Goal: Entertainment & Leisure: Consume media (video, audio)

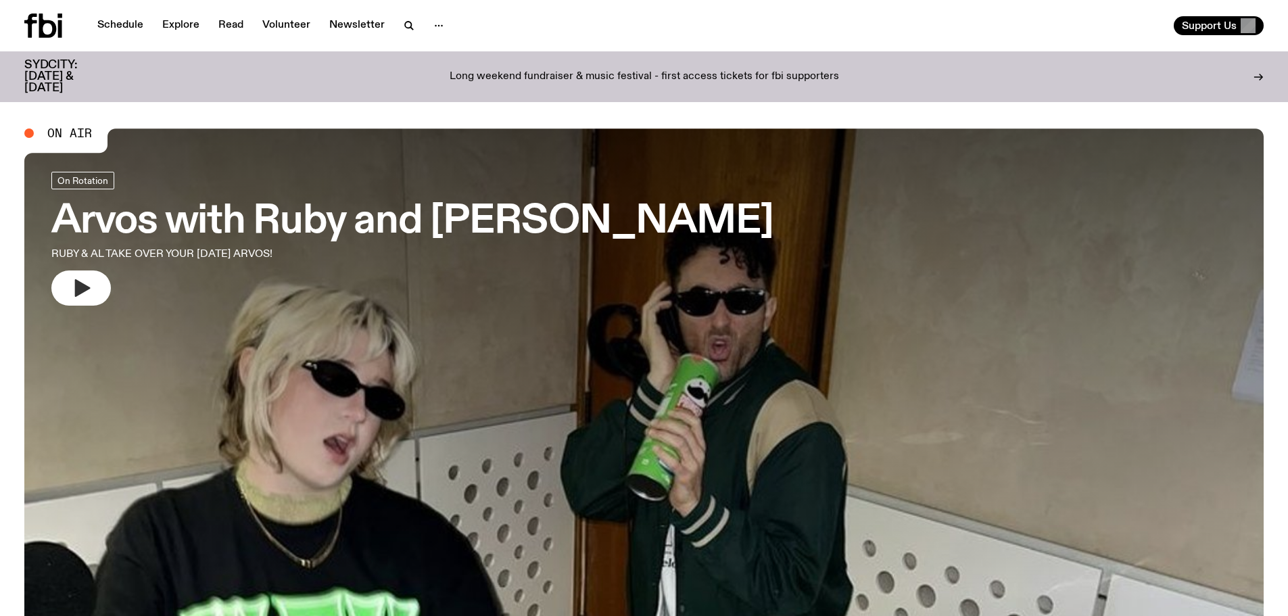
click at [76, 286] on icon "button" at bounding box center [83, 288] width 16 height 18
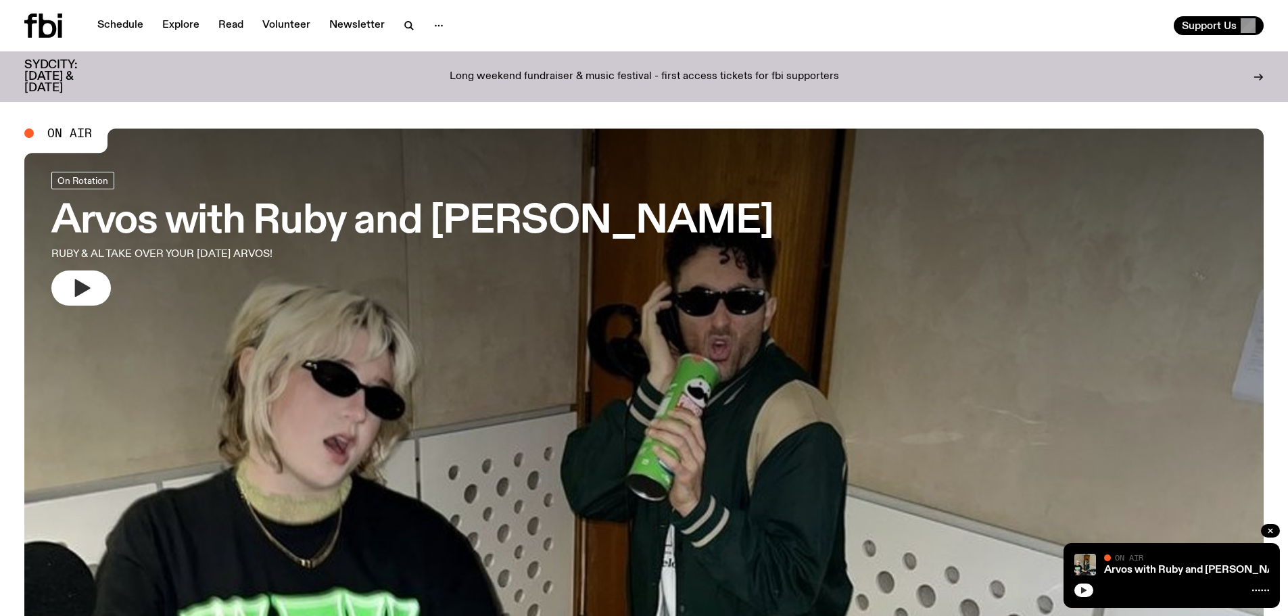
click at [1088, 594] on button "button" at bounding box center [1083, 590] width 19 height 14
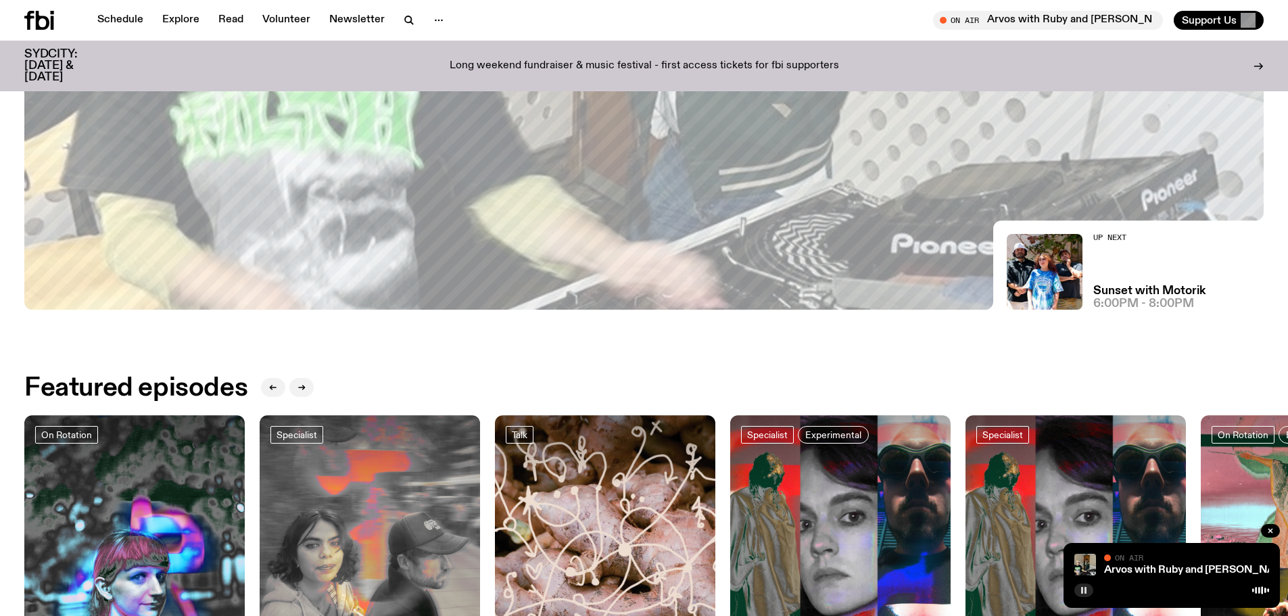
scroll to position [508, 0]
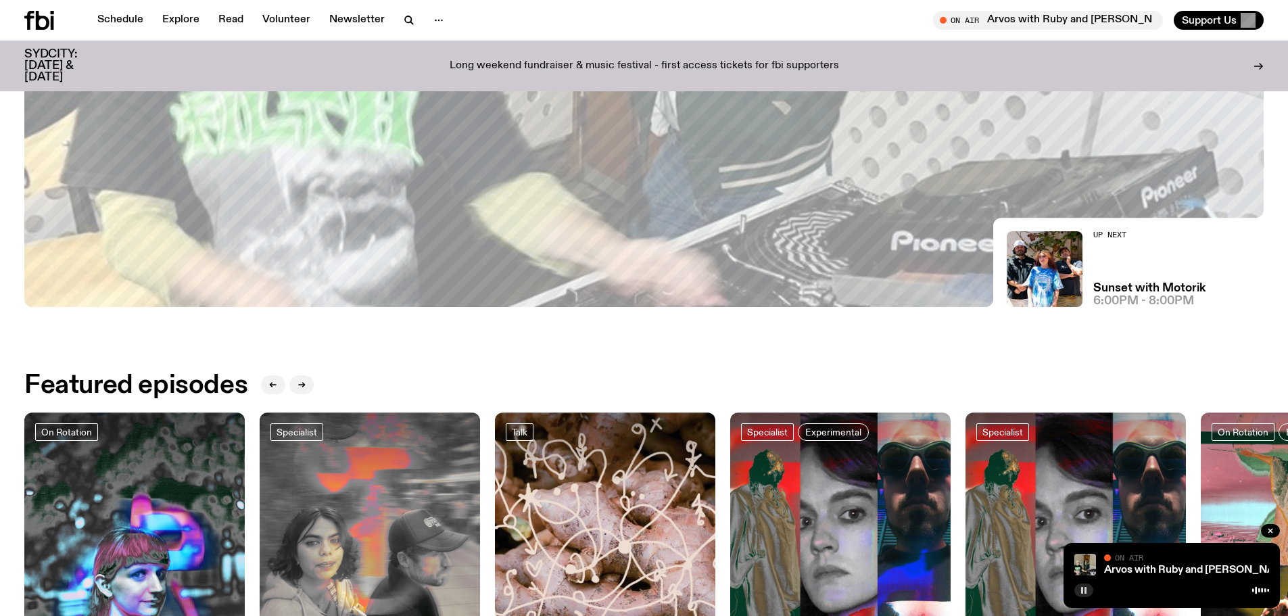
click at [1085, 591] on rect "button" at bounding box center [1085, 590] width 2 height 7
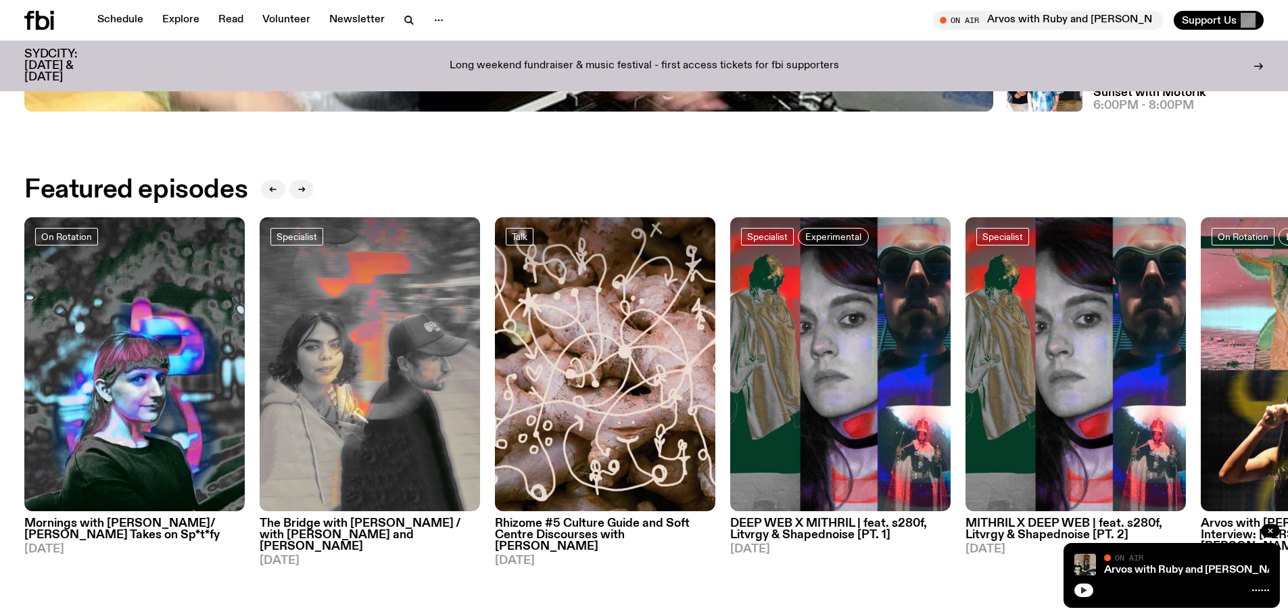
scroll to position [704, 0]
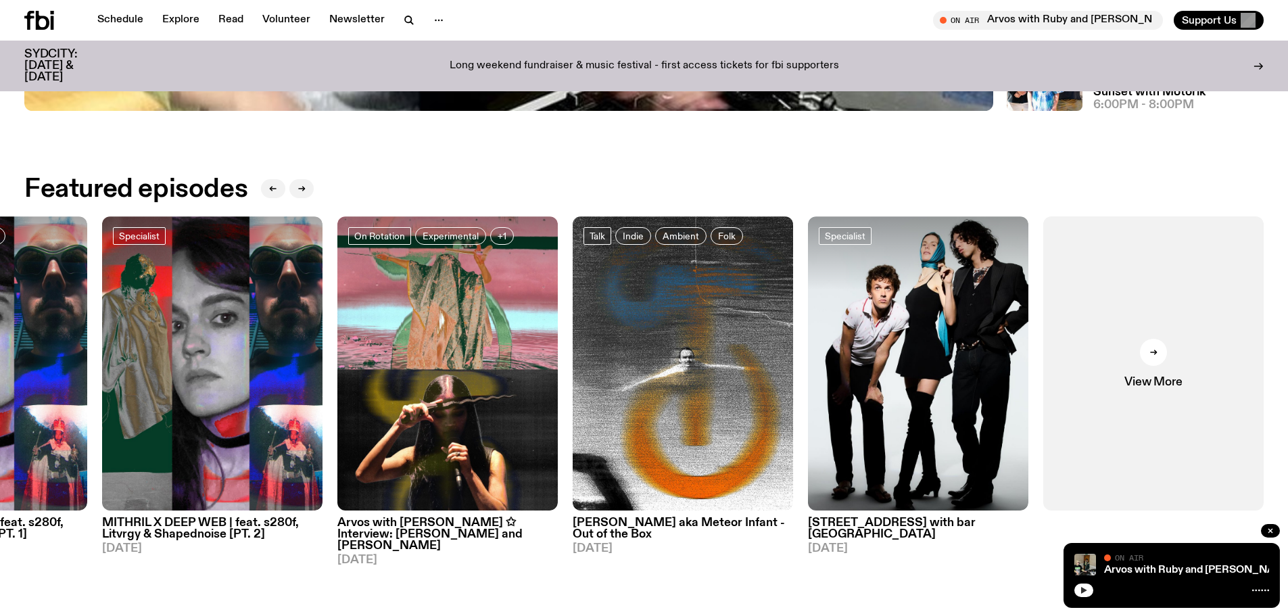
click at [1073, 589] on div "Arvos with Ruby and Al On Air On Air" at bounding box center [1171, 575] width 216 height 65
click at [1085, 585] on button "button" at bounding box center [1083, 590] width 19 height 14
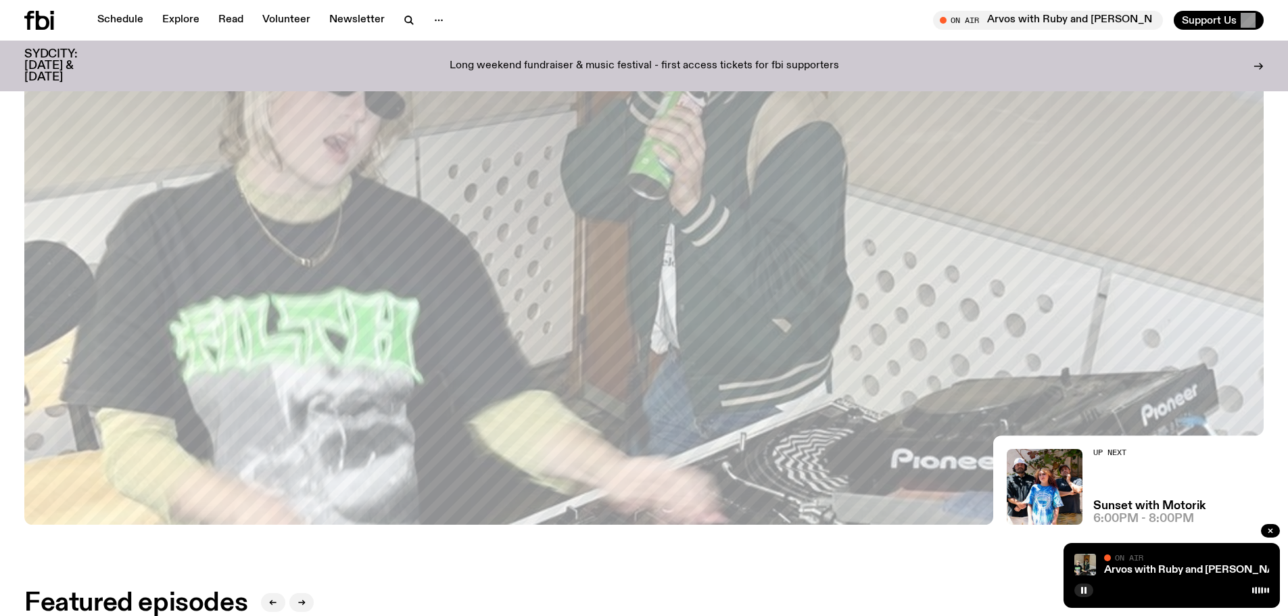
scroll to position [0, 0]
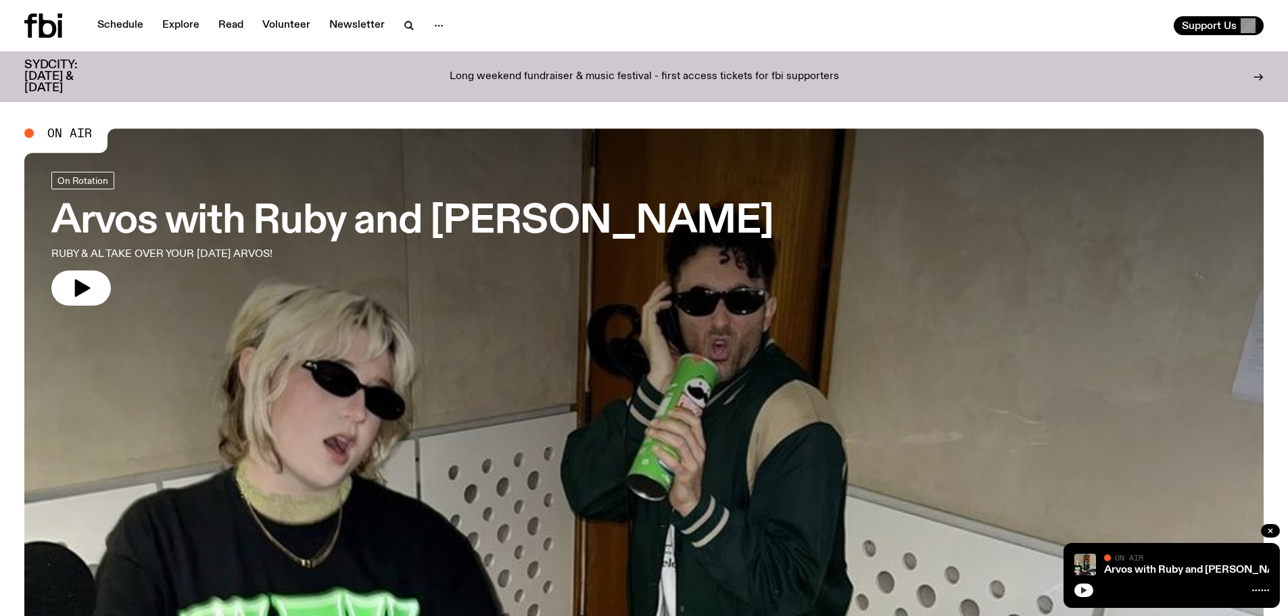
click at [1088, 587] on button "button" at bounding box center [1083, 590] width 19 height 14
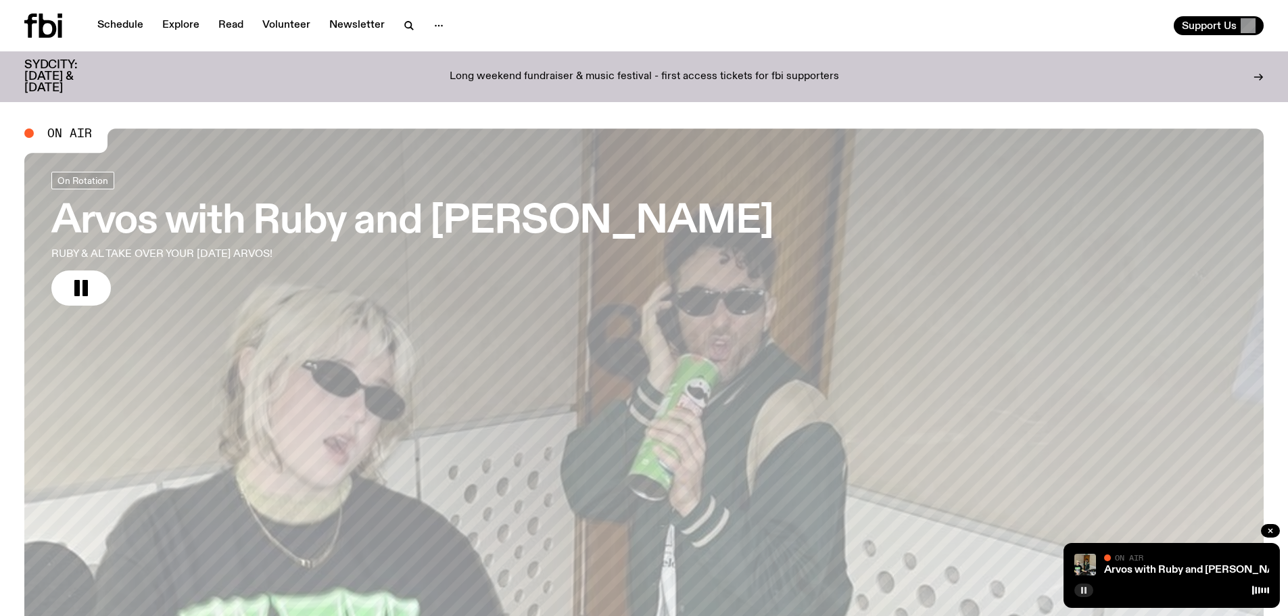
click at [1081, 589] on icon "button" at bounding box center [1083, 590] width 8 height 8
